Goal: Task Accomplishment & Management: Manage account settings

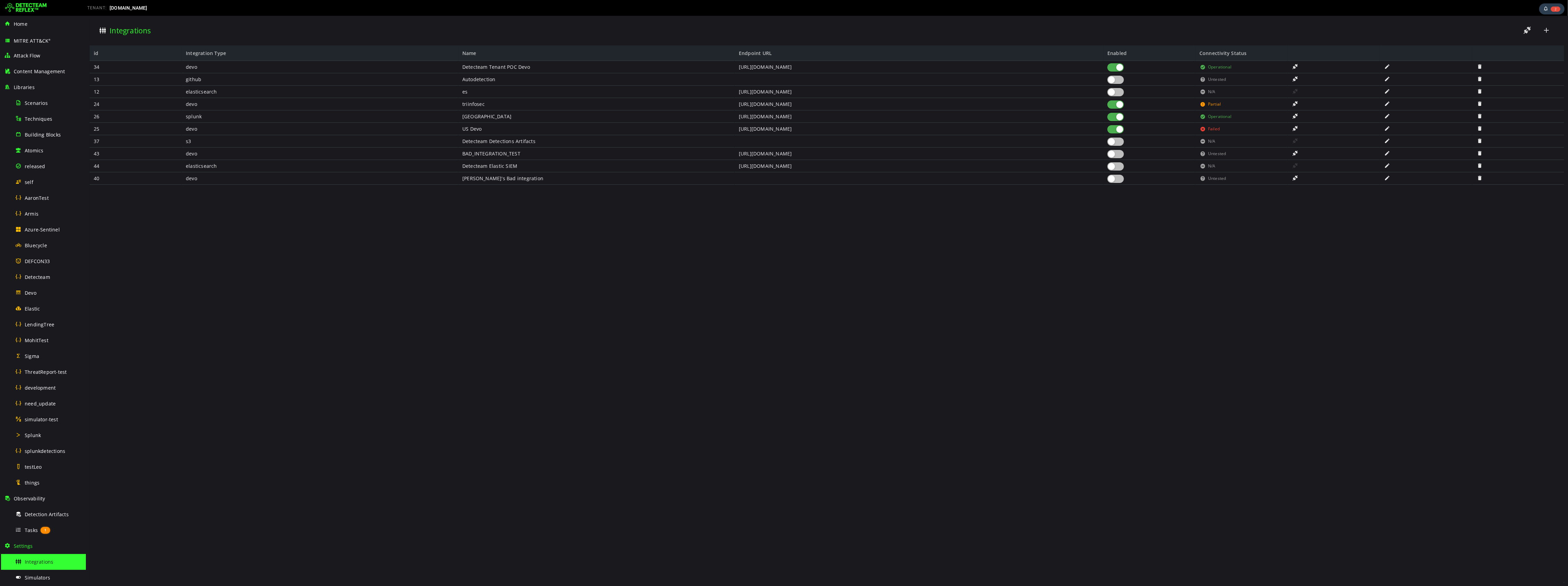
scroll to position [79, 0]
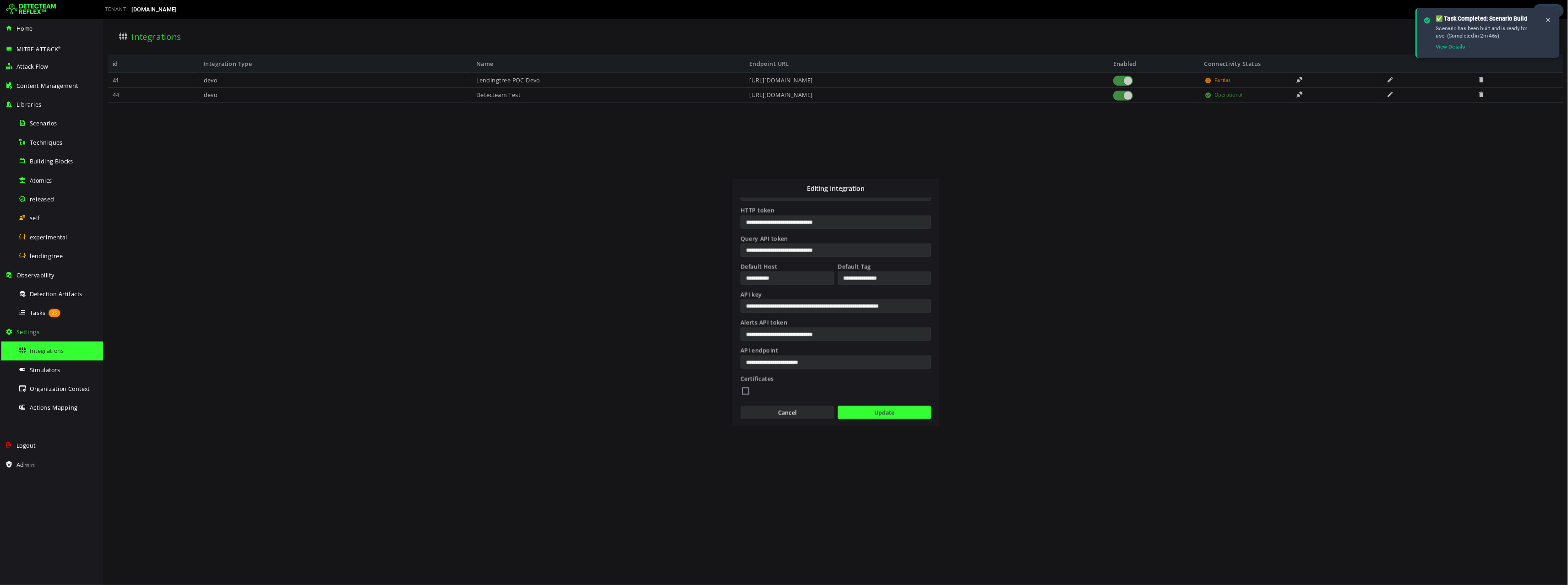
scroll to position [156, 0]
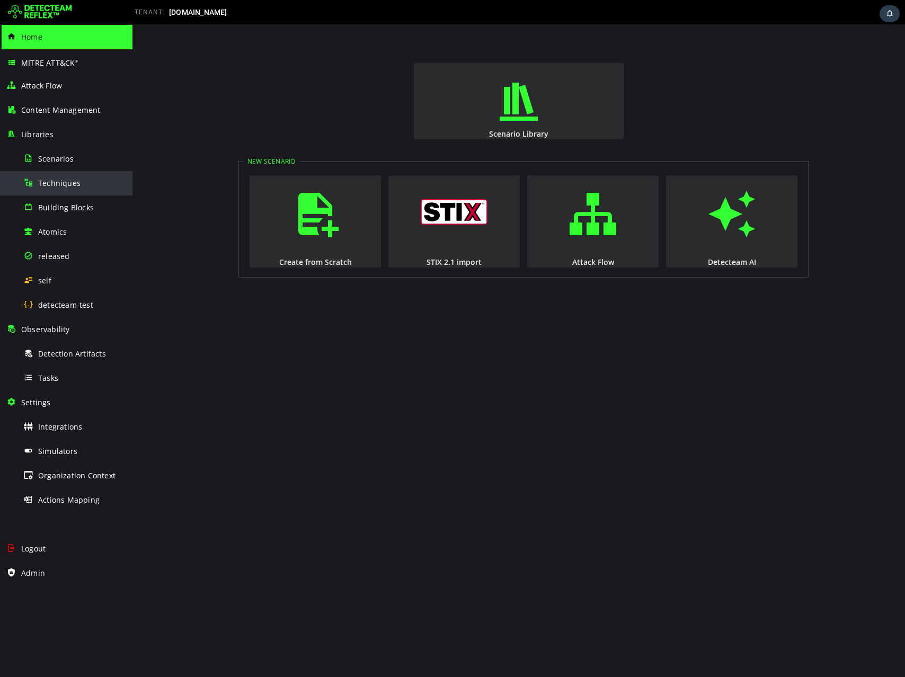
click at [67, 189] on div "Techniques" at bounding box center [74, 183] width 103 height 24
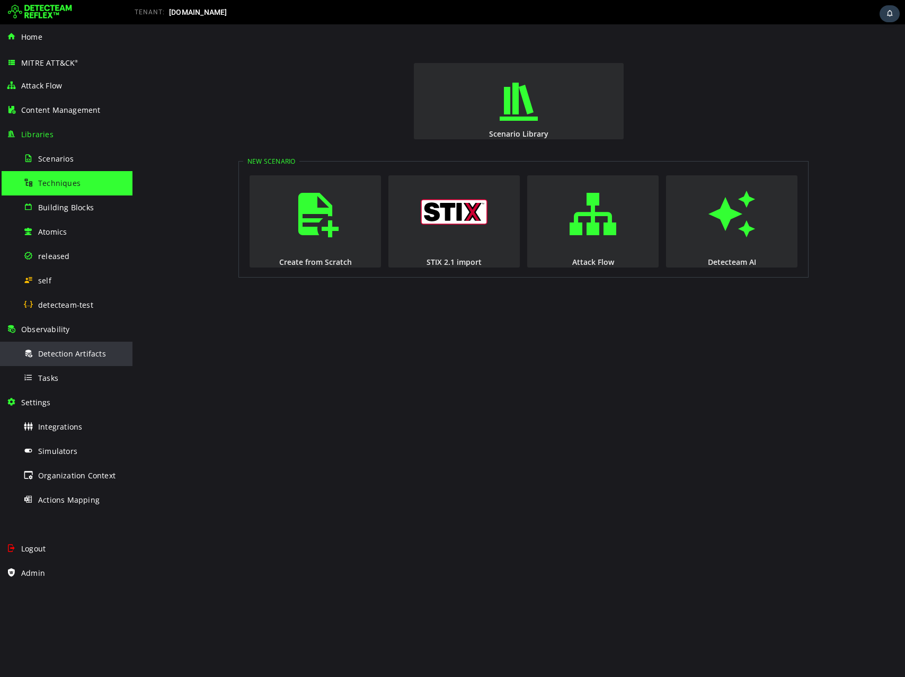
click at [60, 350] on span "Detection Artifacts" at bounding box center [72, 354] width 68 height 10
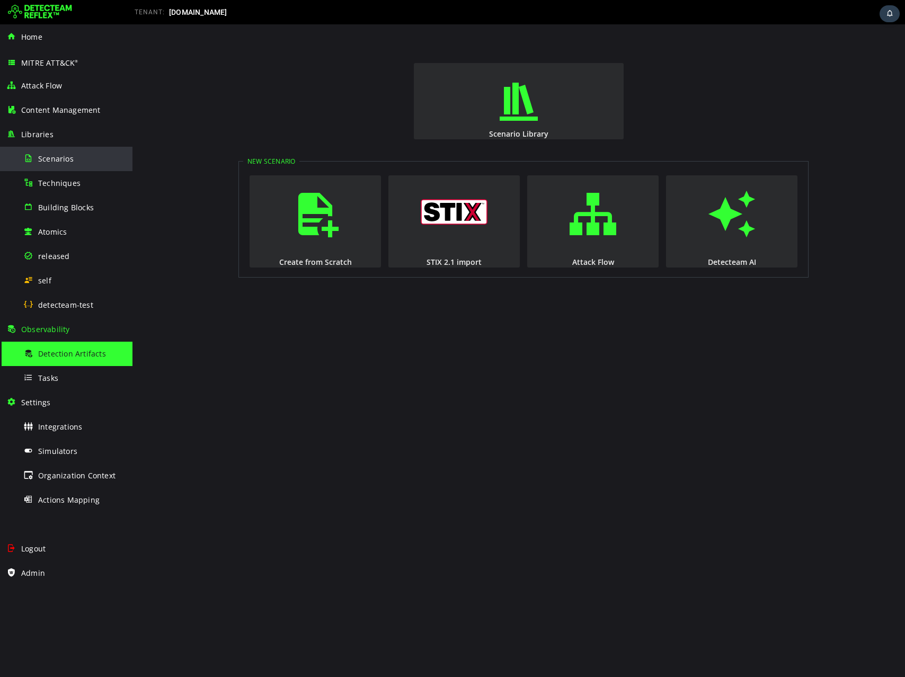
click at [65, 164] on div "Scenarios" at bounding box center [74, 159] width 103 height 24
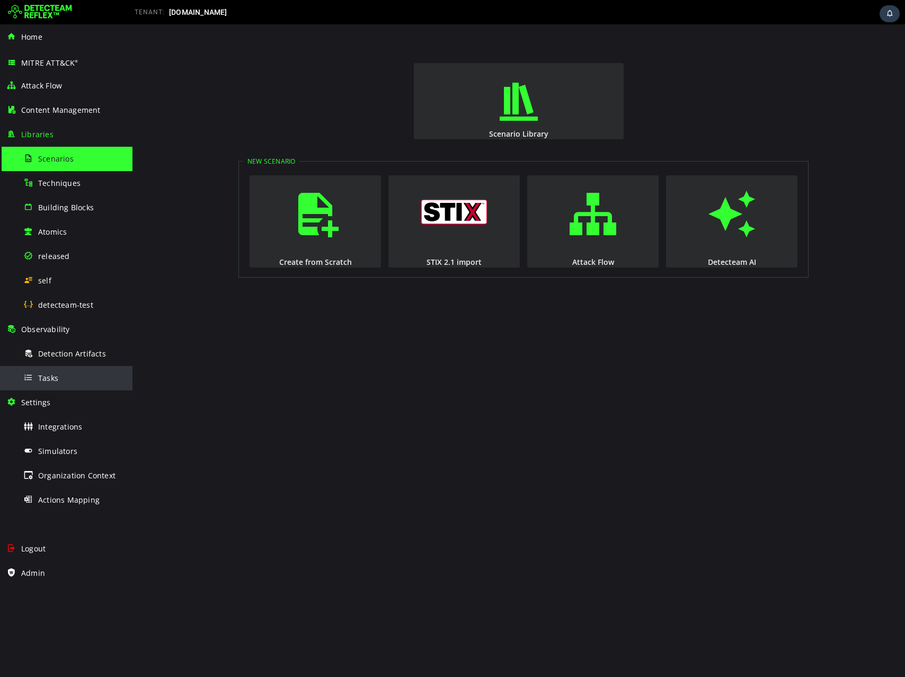
click at [68, 378] on div "Tasks" at bounding box center [74, 378] width 103 height 24
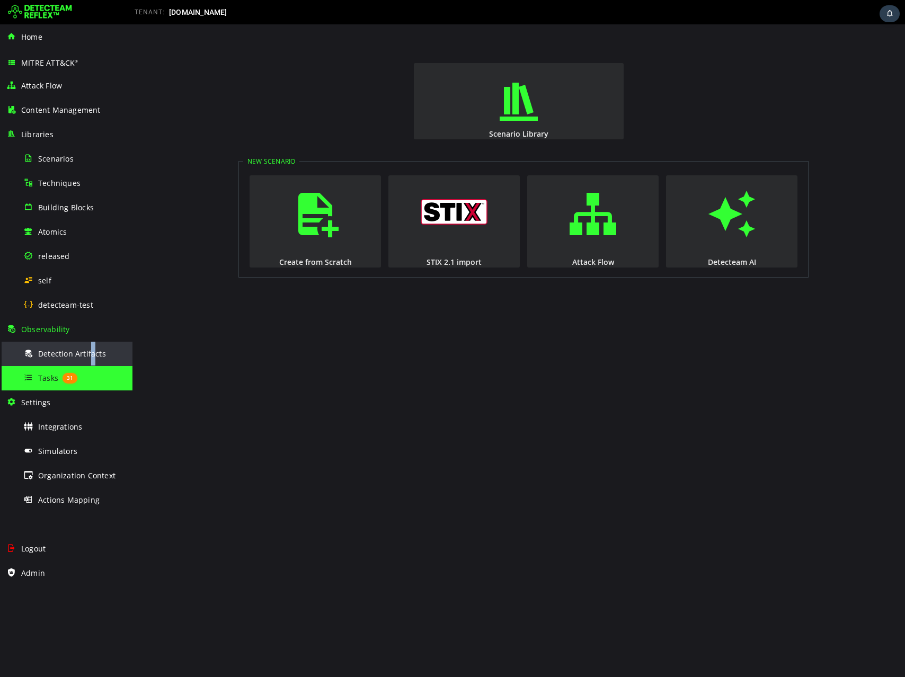
click at [91, 358] on span "Detection Artifacts" at bounding box center [72, 354] width 68 height 10
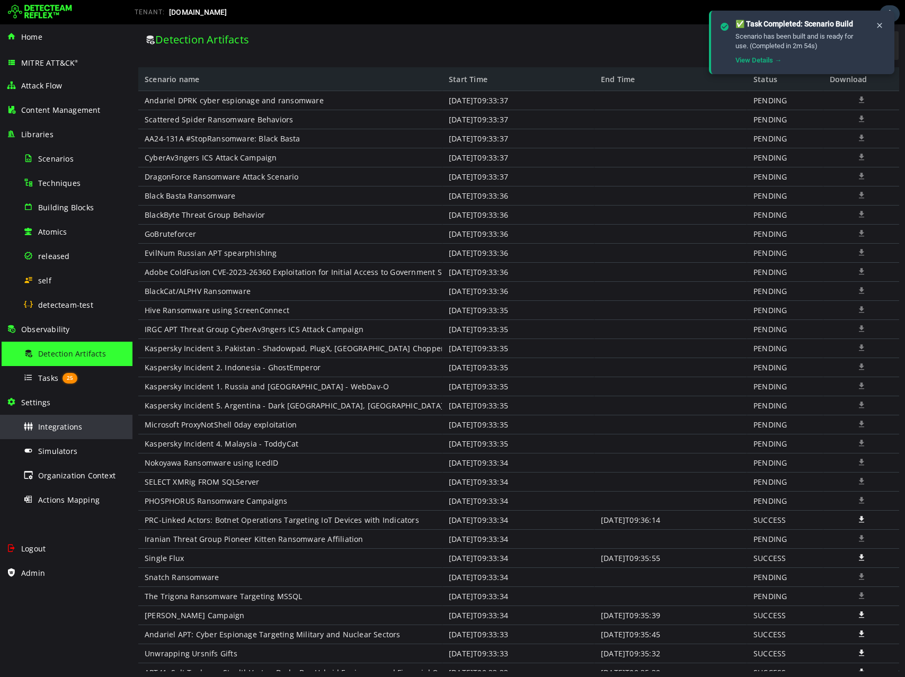
click at [58, 422] on span "Integrations" at bounding box center [60, 427] width 44 height 10
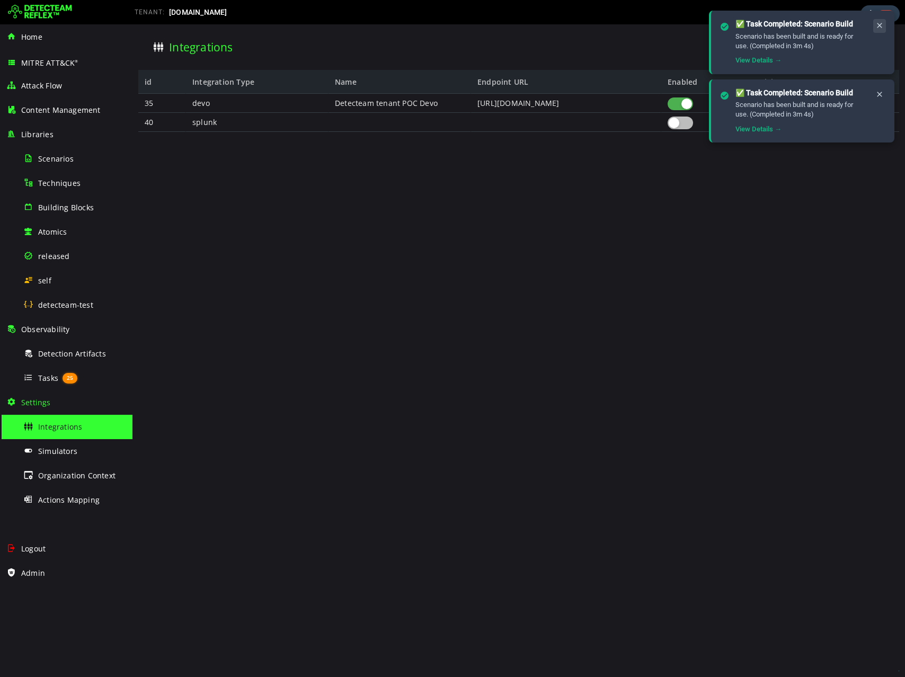
click at [876, 22] on icon at bounding box center [879, 25] width 8 height 9
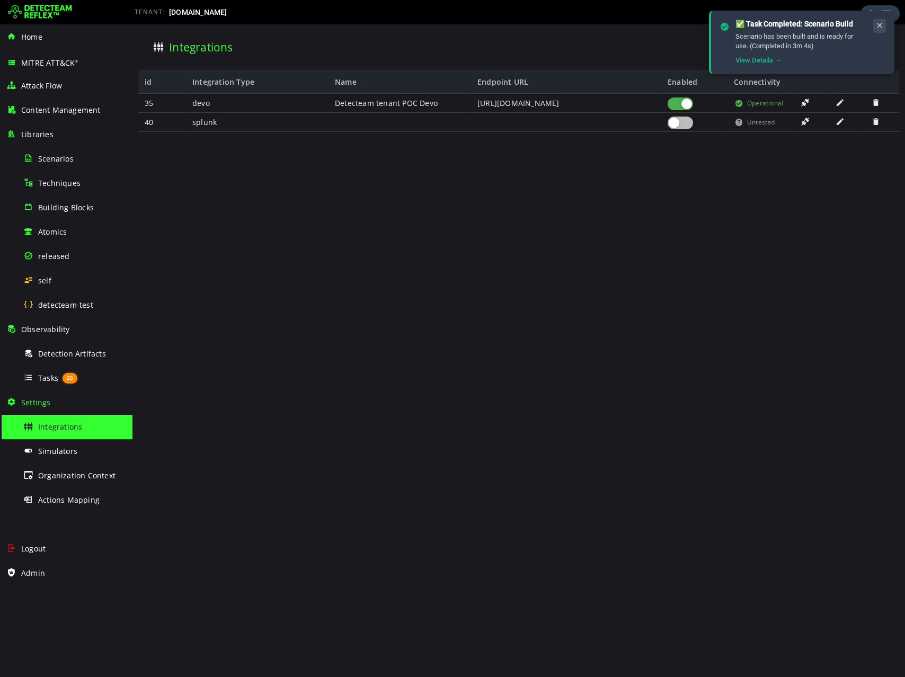
click at [879, 26] on icon at bounding box center [879, 25] width 8 height 9
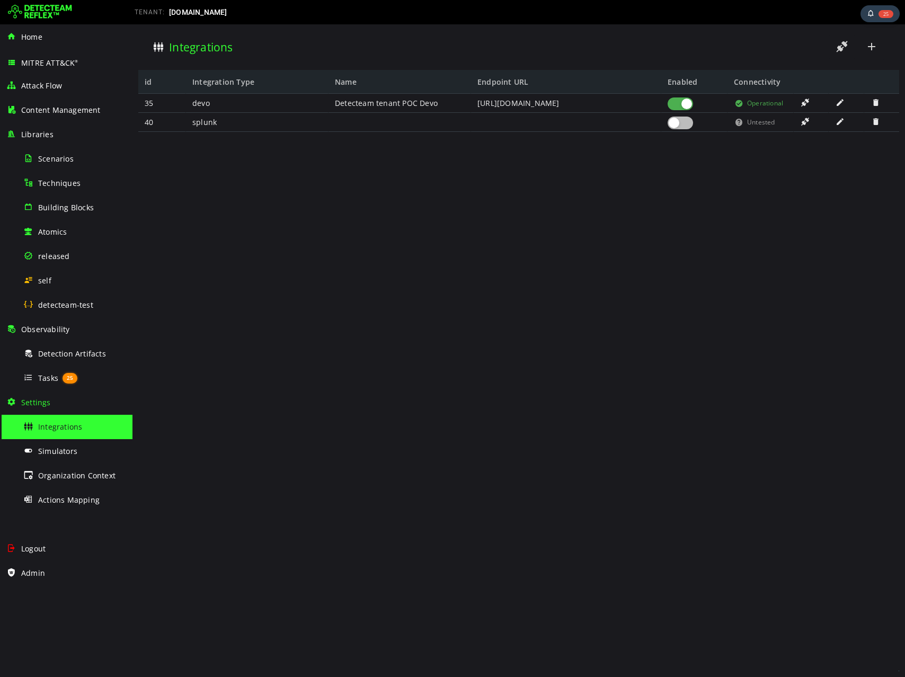
click at [841, 102] on span at bounding box center [840, 102] width 11 height 9
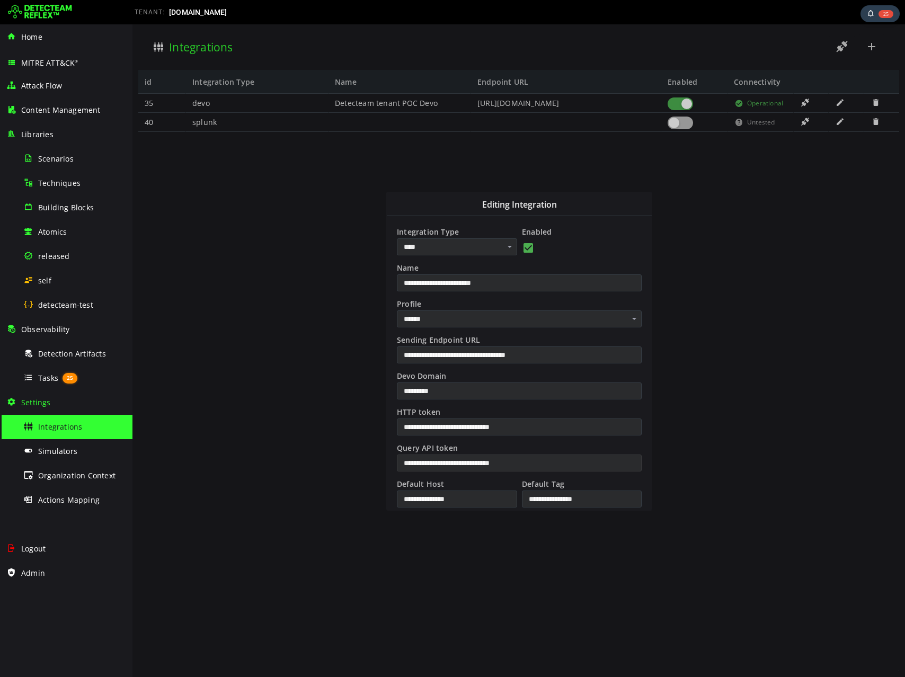
click at [547, 463] on input "**********" at bounding box center [519, 463] width 245 height 17
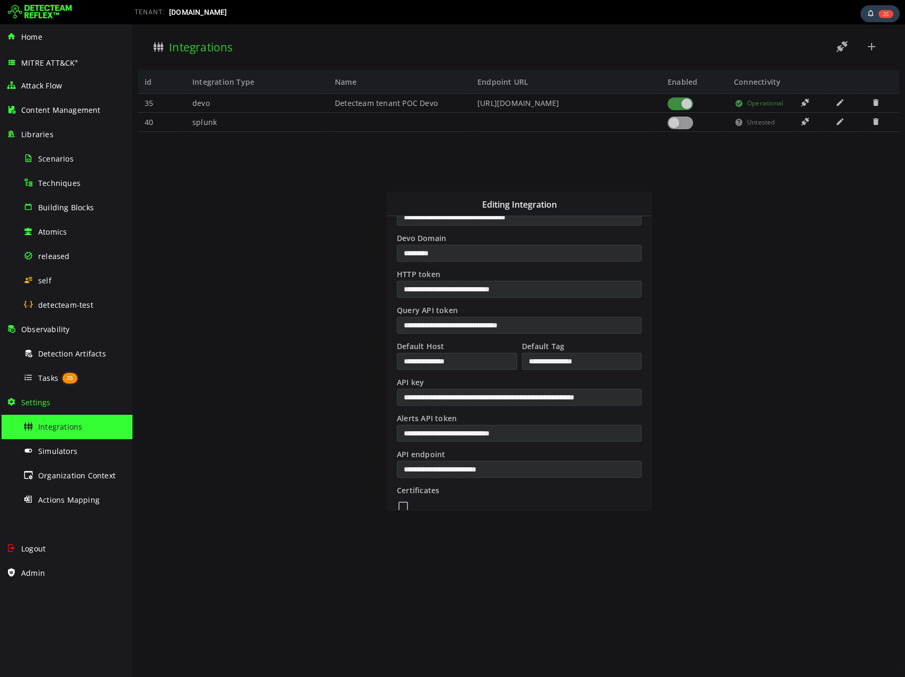
scroll to position [180, 0]
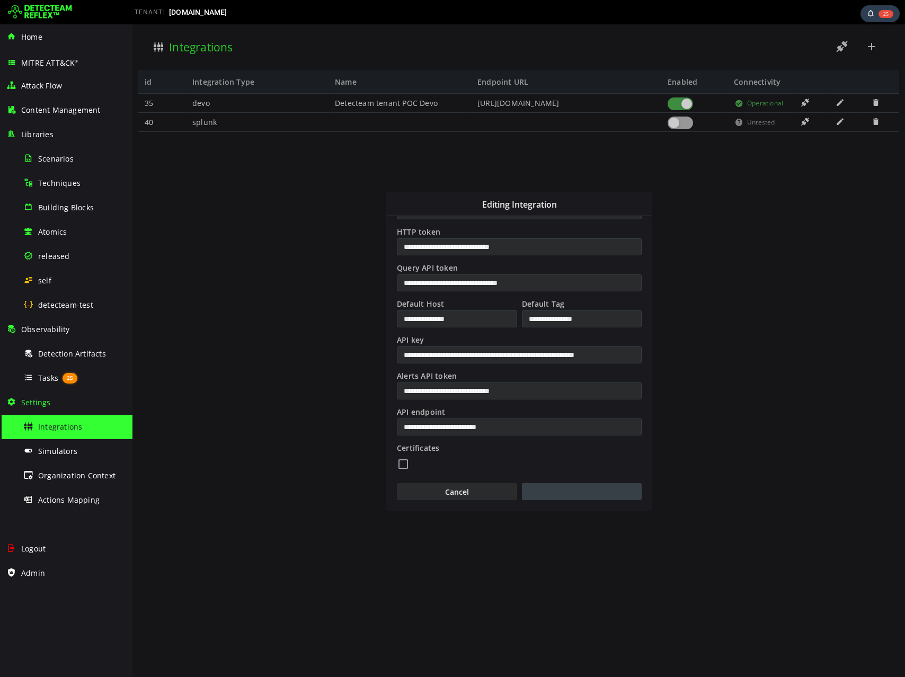
type input "**********"
click at [548, 499] on button "Update" at bounding box center [582, 491] width 120 height 17
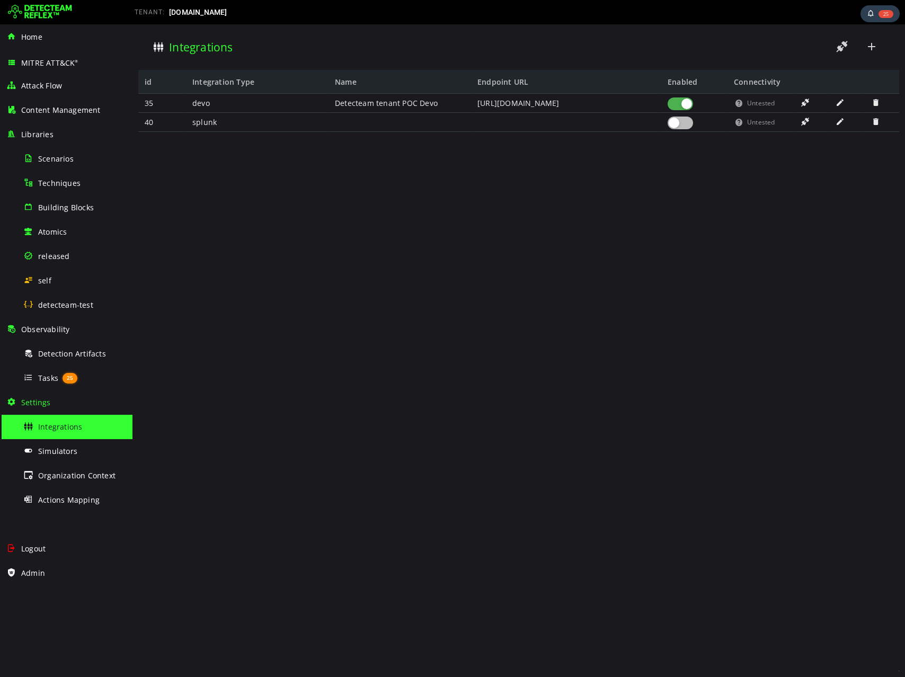
scroll to position [0, 0]
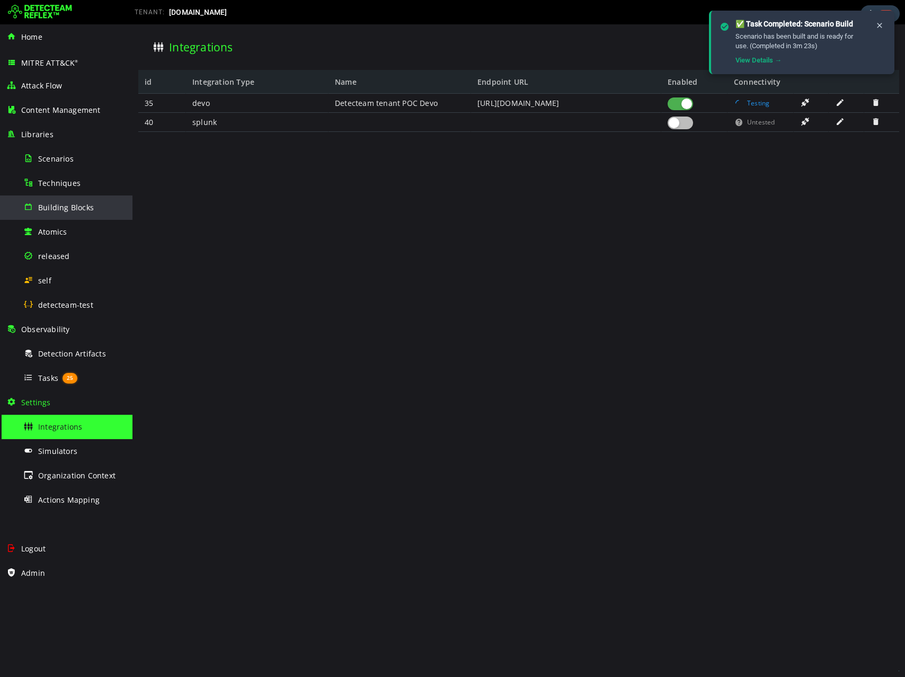
click at [58, 216] on div "Building Blocks" at bounding box center [74, 207] width 103 height 24
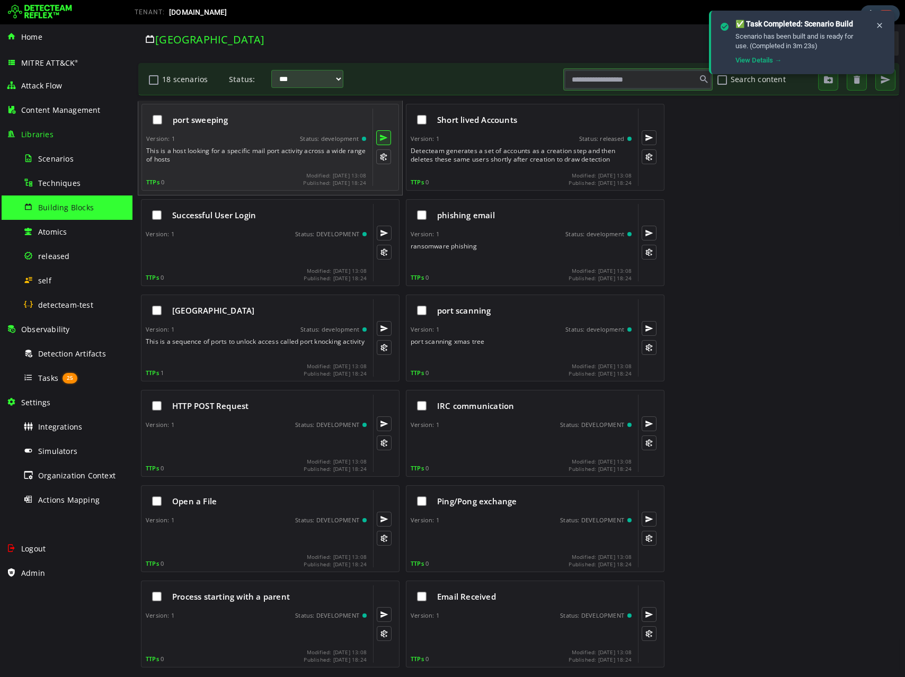
click at [381, 137] on button at bounding box center [383, 137] width 15 height 15
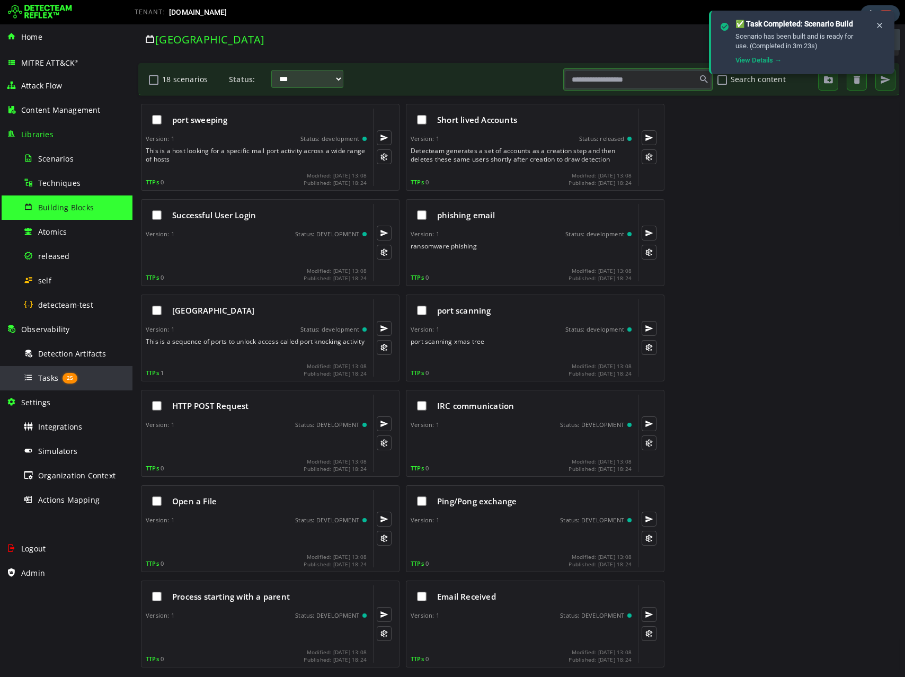
click at [44, 376] on span "Tasks" at bounding box center [48, 378] width 20 height 10
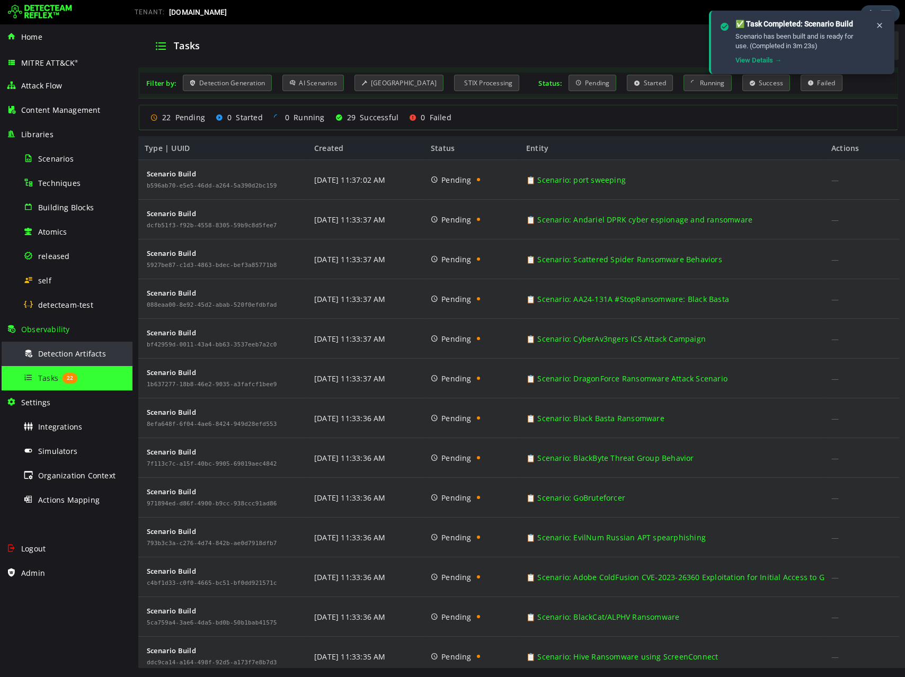
click at [39, 361] on div "Detection Artifacts" at bounding box center [74, 354] width 103 height 24
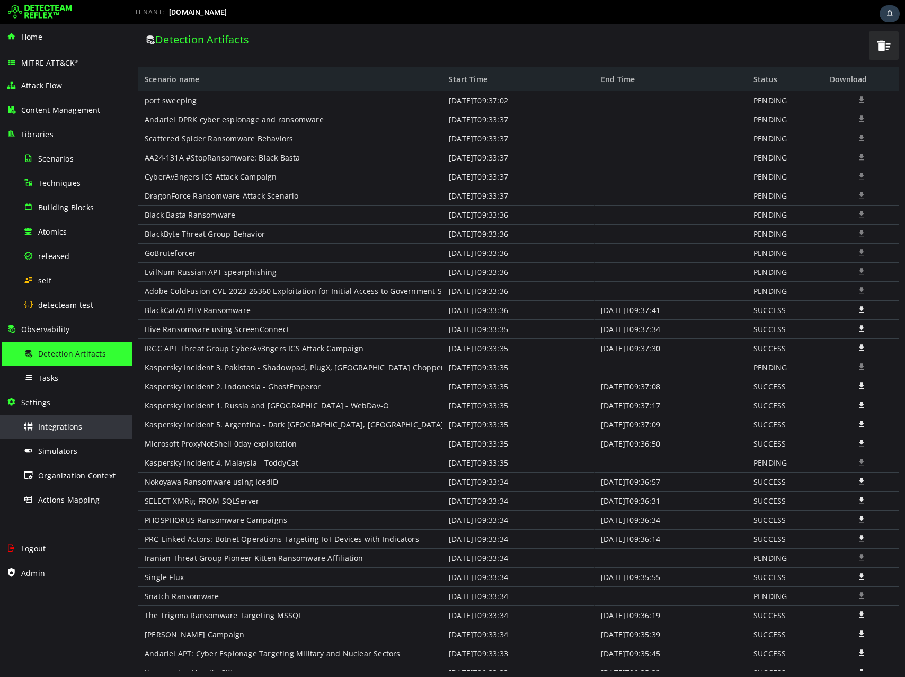
click at [63, 425] on span "Integrations" at bounding box center [60, 427] width 44 height 10
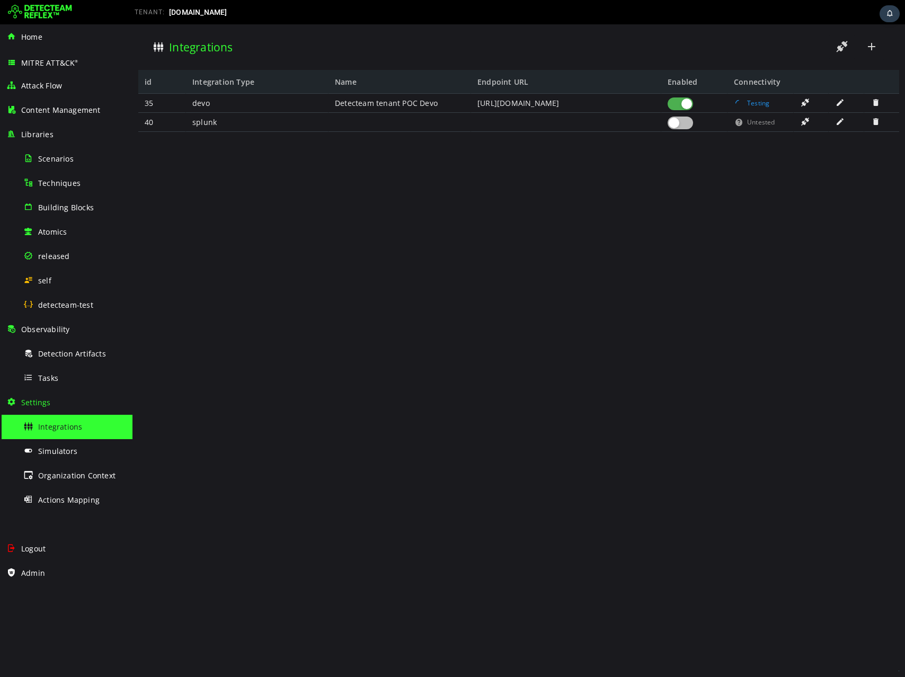
click at [840, 104] on span at bounding box center [840, 102] width 11 height 9
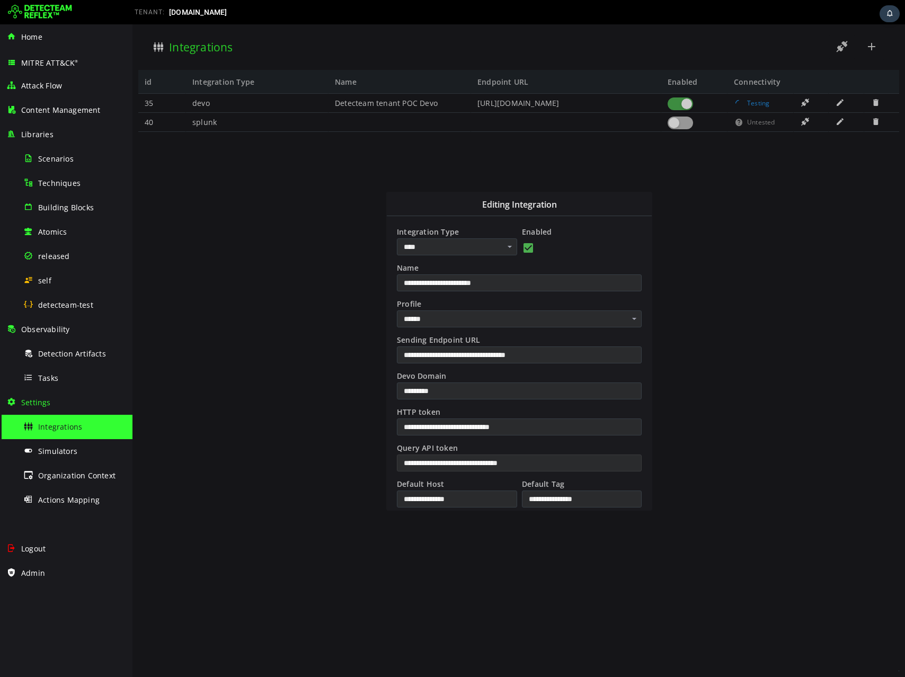
click at [560, 464] on input "**********" at bounding box center [519, 463] width 245 height 17
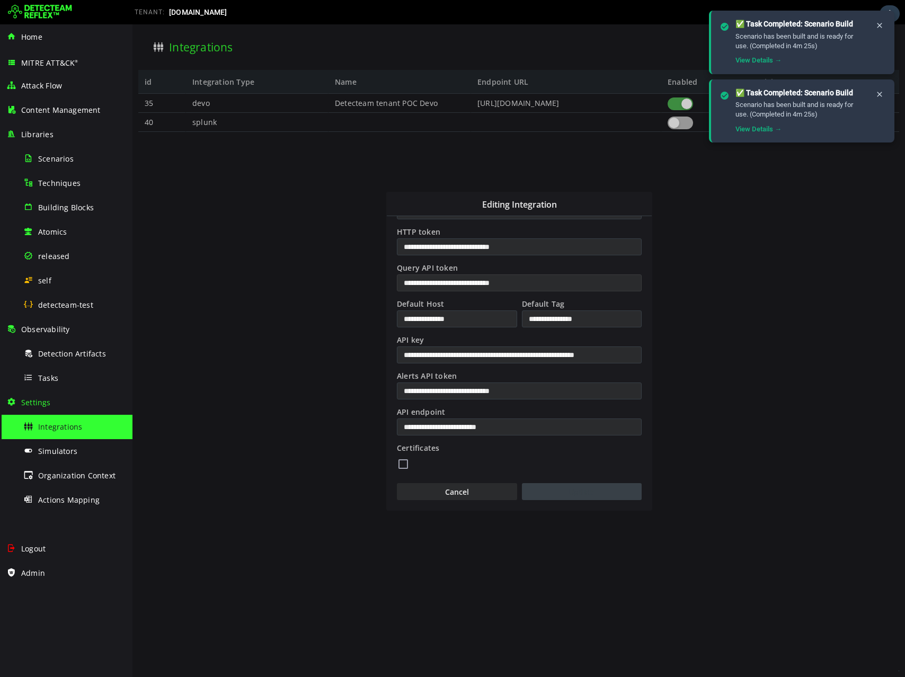
type input "**********"
click at [562, 496] on button "Update" at bounding box center [582, 491] width 120 height 17
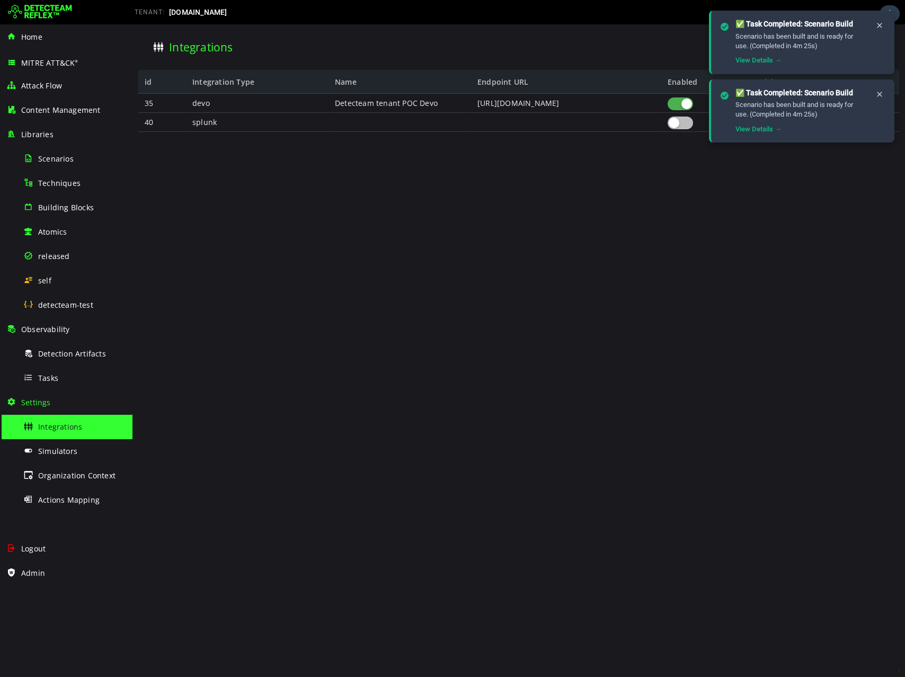
scroll to position [0, 0]
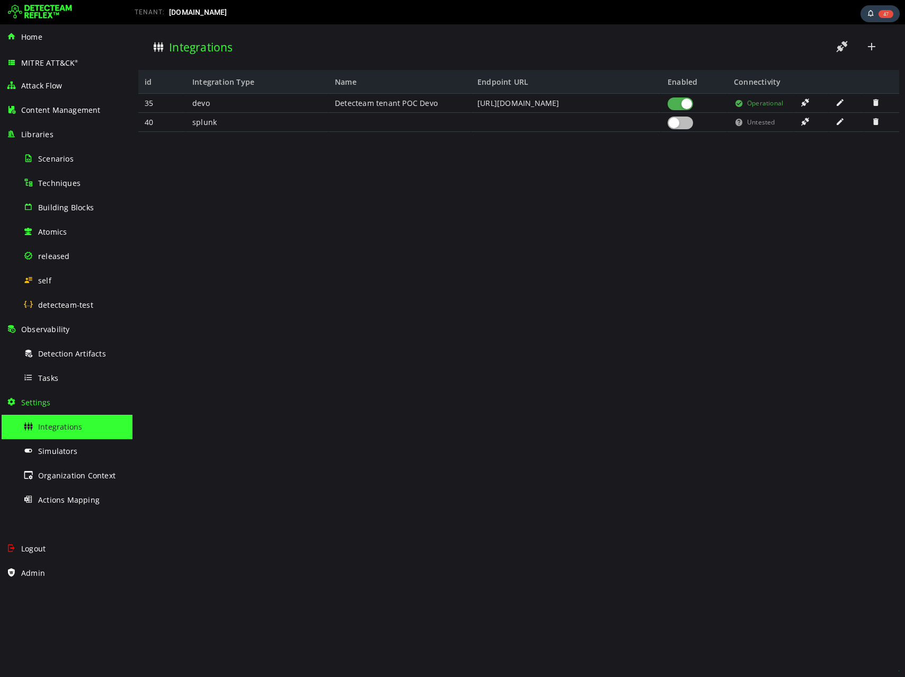
click at [652, 235] on div "35 40 devo splunk Detecteam tenant POC Devo [URL][DOMAIN_NAME] Operational Unte…" at bounding box center [518, 382] width 761 height 577
